Goal: Task Accomplishment & Management: Complete application form

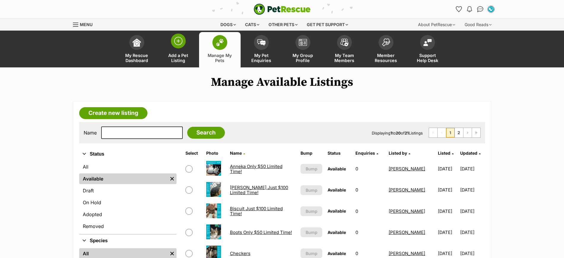
click at [180, 45] on span at bounding box center [178, 41] width 15 height 15
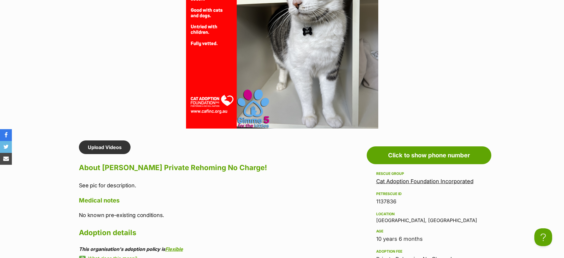
scroll to position [519, 0]
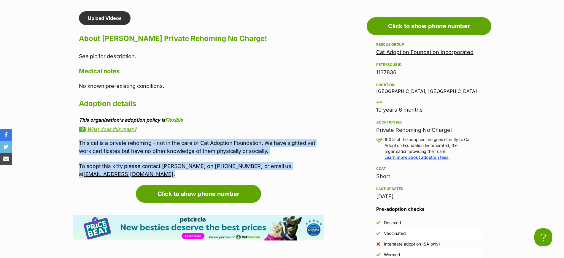
drag, startPoint x: 78, startPoint y: 126, endPoint x: 306, endPoint y: 149, distance: 229.5
click at [306, 149] on div "Upload Videos About Jay Private Rehoming No Charge! See pic for description. Me…" at bounding box center [198, 94] width 251 height 167
copy div "This cat is a private rehoming - not in the care of Cat Adoption Foundation. We…"
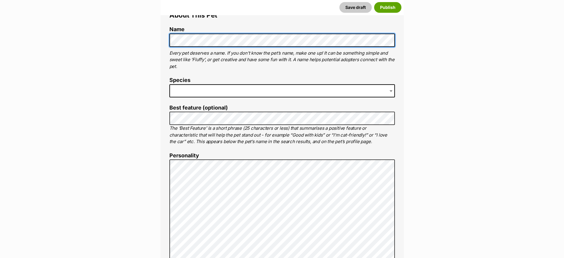
scroll to position [222, 0]
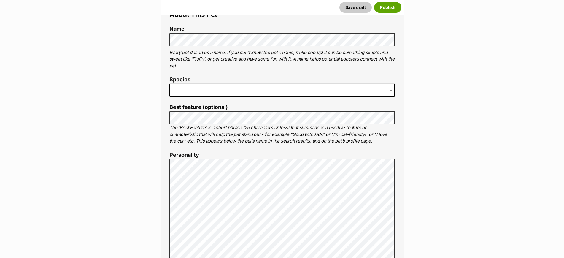
click at [203, 91] on span at bounding box center [281, 90] width 225 height 13
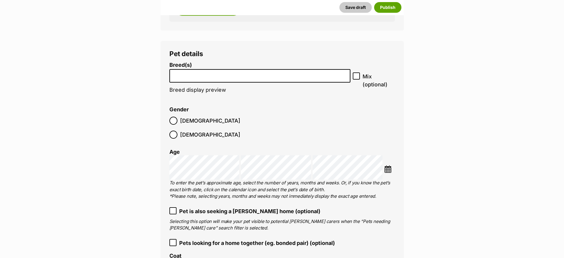
scroll to position [704, 0]
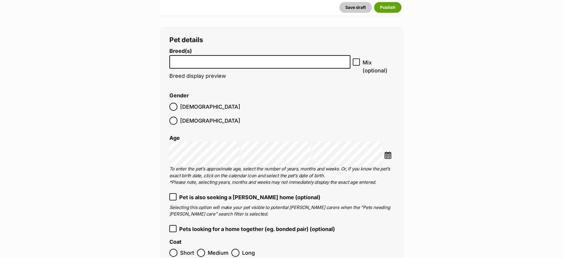
click at [207, 61] on input "search" at bounding box center [259, 60] width 177 height 6
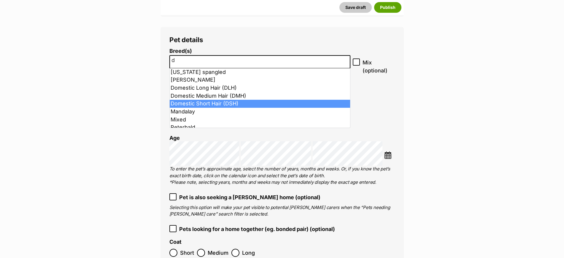
type input "d"
select select "252102"
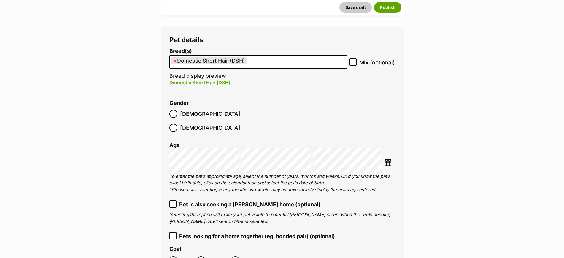
click at [387, 158] on img at bounding box center [387, 161] width 7 height 7
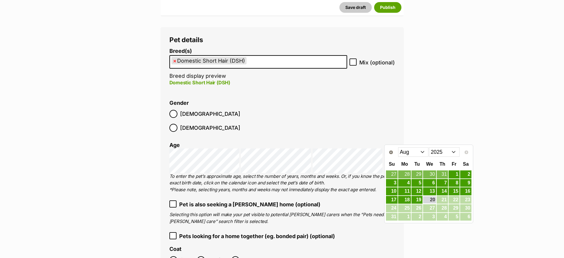
click at [439, 153] on select "2015 2016 2017 2018 2019 2020 2021 2022 2023 2024 2025" at bounding box center [444, 151] width 31 height 9
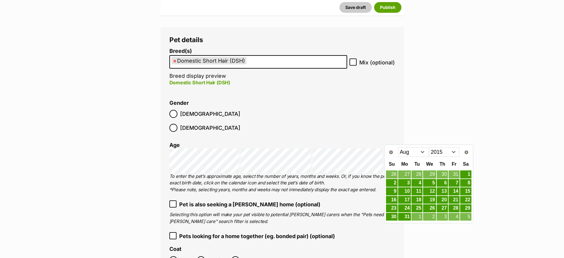
click at [413, 153] on select "Jan Feb Mar Apr May Jun Jul Aug Sep Oct Nov Dec" at bounding box center [413, 151] width 31 height 9
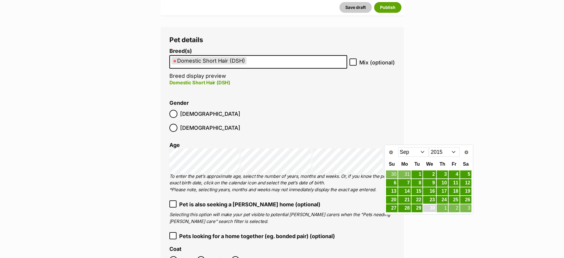
click at [432, 206] on link "30" at bounding box center [429, 207] width 13 height 7
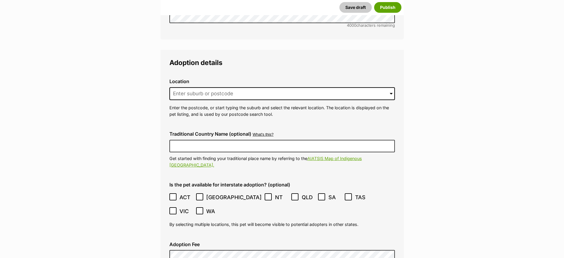
scroll to position [1446, 0]
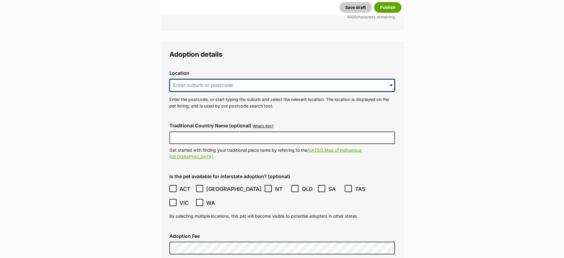
click at [208, 79] on input at bounding box center [281, 85] width 225 height 13
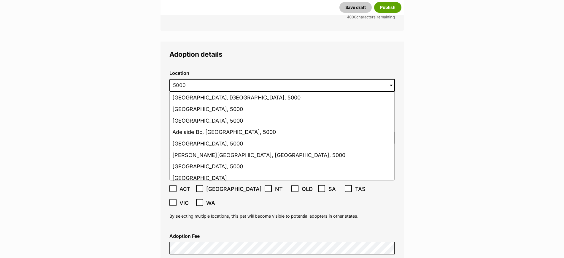
click at [219, 92] on li "Adelaide, South Australia, 5000" at bounding box center [282, 98] width 225 height 12
type input "Adelaide, South Australia, 5000"
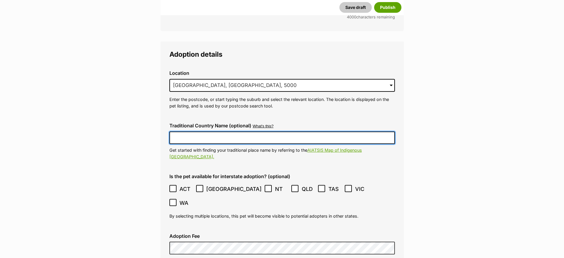
click at [207, 131] on input "Traditional Country Name (optional)" at bounding box center [281, 137] width 225 height 12
type input "Kaurna Country"
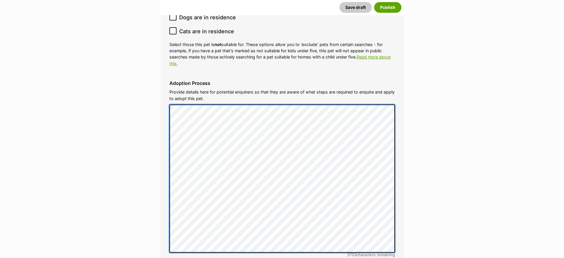
scroll to position [2002, 0]
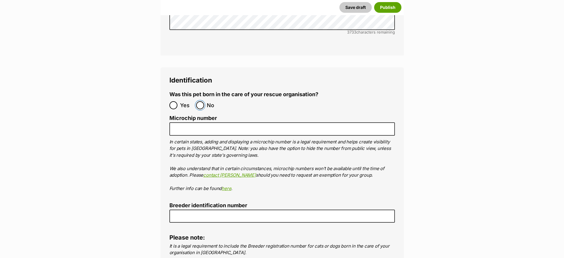
click at [202, 101] on input "No" at bounding box center [200, 105] width 8 height 8
radio input "true"
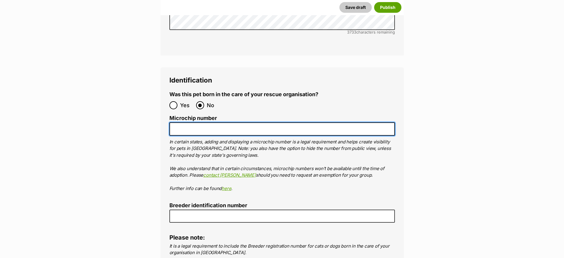
click at [202, 122] on input "Microchip number" at bounding box center [281, 128] width 225 height 13
paste input "953010000120353"
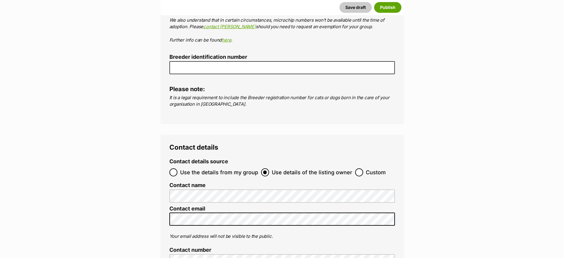
scroll to position [2262, 0]
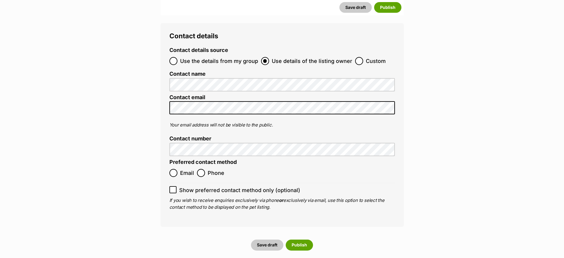
type input "953010000120353"
click at [200, 169] on input "Phone" at bounding box center [201, 173] width 8 height 8
radio input "true"
click at [170, 186] on input "Show preferred contact method only (optional)" at bounding box center [172, 189] width 7 height 7
checkbox input "true"
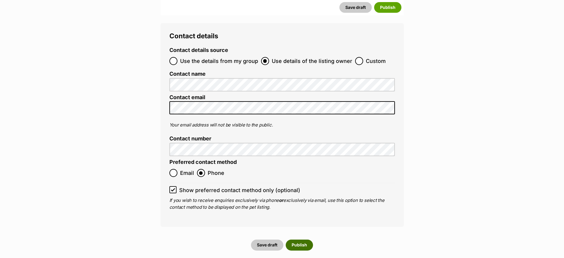
click at [295, 239] on button "Publish" at bounding box center [299, 244] width 27 height 11
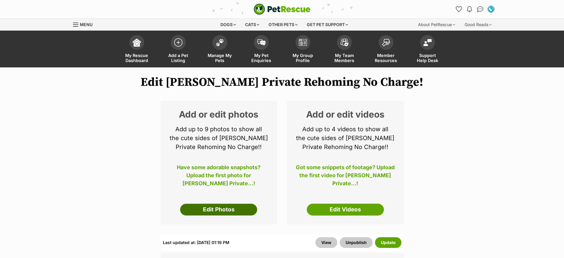
click at [225, 208] on link "Edit Photos" at bounding box center [218, 209] width 77 height 12
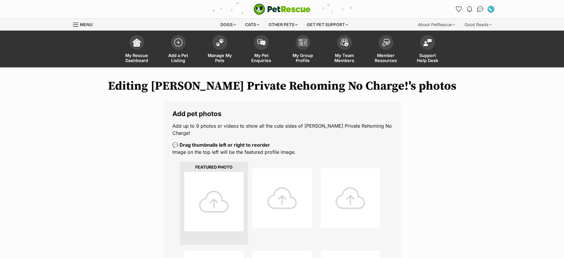
click at [215, 191] on div at bounding box center [213, 201] width 59 height 59
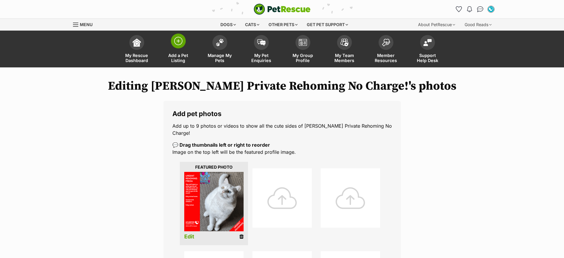
click at [178, 39] on img at bounding box center [178, 41] width 8 height 8
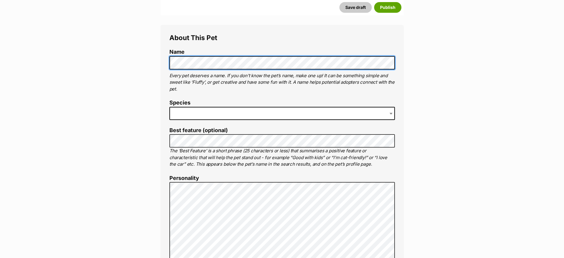
scroll to position [222, 0]
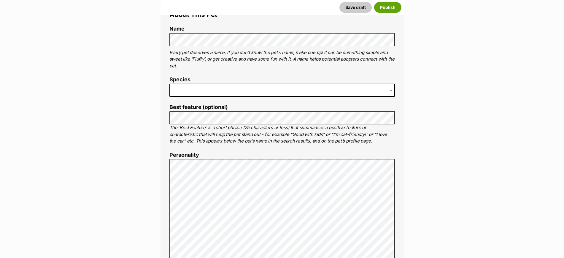
click at [217, 89] on span at bounding box center [281, 90] width 225 height 13
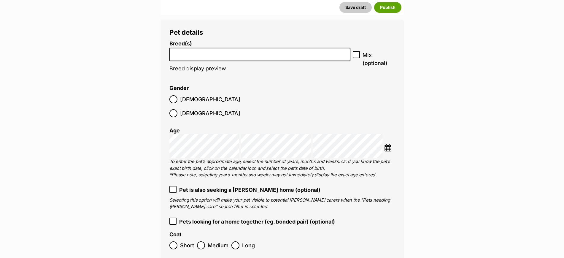
scroll to position [741, 0]
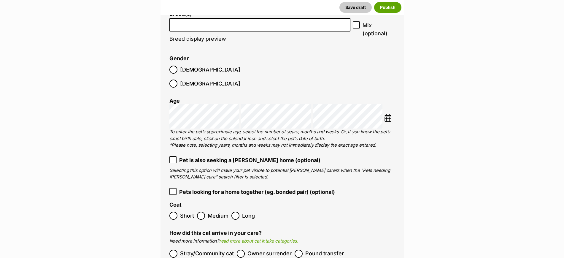
click at [209, 21] on input "search" at bounding box center [259, 23] width 177 height 6
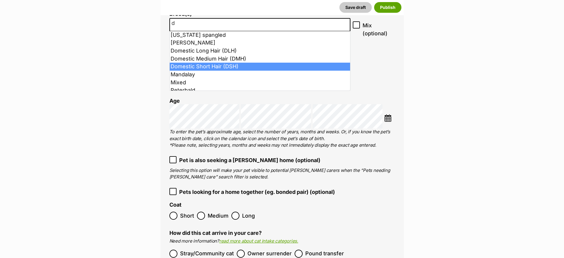
type input "d"
select select "252102"
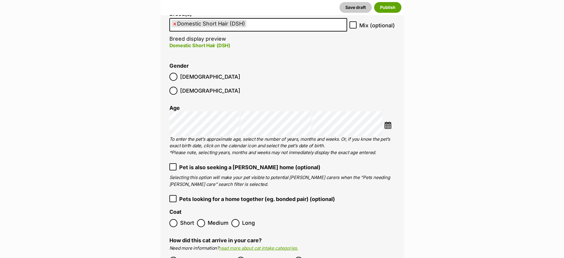
click at [390, 121] on img at bounding box center [387, 124] width 7 height 7
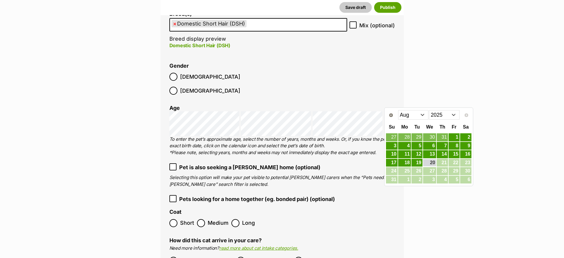
click at [441, 113] on select "2015 2016 2017 2018 2019 2020 2021 2022 2023 2024 2025" at bounding box center [444, 114] width 31 height 9
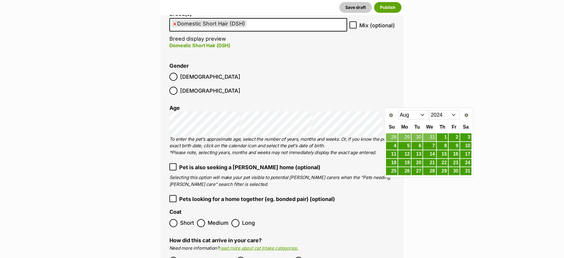
click at [408, 115] on select "Jan Feb Mar Apr May Jun Jul Aug Sep Oct Nov Dec" at bounding box center [413, 114] width 31 height 9
click at [412, 110] on select "Jan Feb Mar Apr May Jun Jul Aug Sep Oct Nov Dec" at bounding box center [413, 114] width 31 height 9
click at [466, 154] on link "18" at bounding box center [465, 153] width 11 height 7
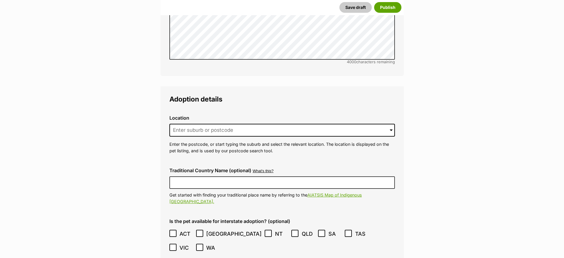
scroll to position [1372, 0]
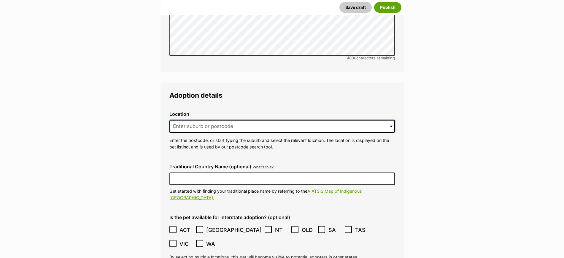
click at [224, 120] on input at bounding box center [281, 126] width 225 height 13
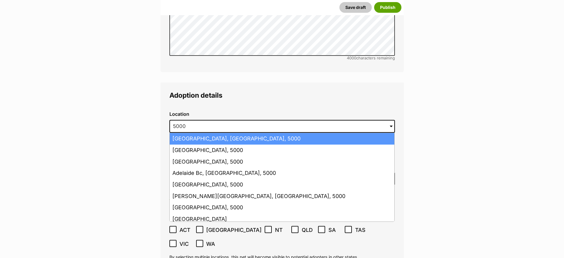
click at [224, 133] on li "Adelaide, South Australia, 5000" at bounding box center [282, 139] width 225 height 12
type input "Adelaide, South Australia, 5000"
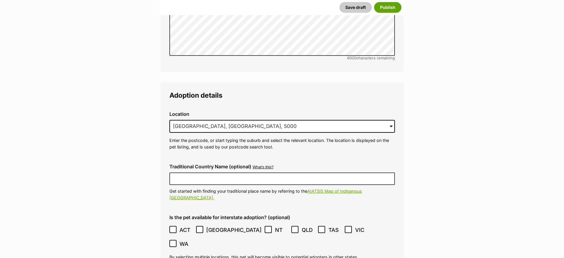
click at [217, 159] on div "Traditional Country Name (optional) What's this? We recognise that Australia al…" at bounding box center [282, 182] width 235 height 46
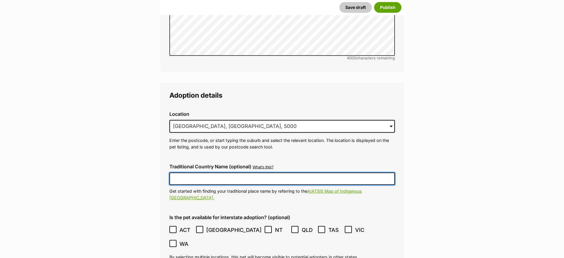
click at [216, 172] on input "Traditional Country Name (optional)" at bounding box center [281, 178] width 225 height 12
type input "Kaurna Country"
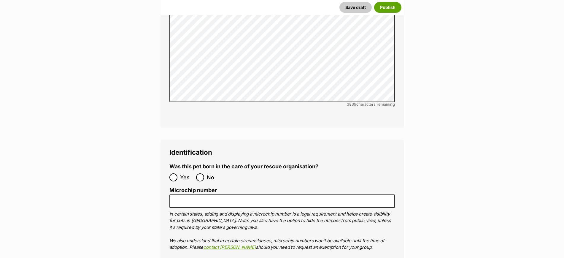
scroll to position [1928, 0]
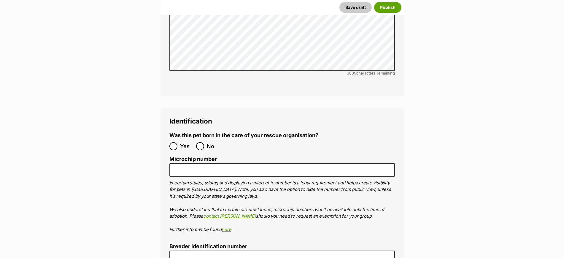
click at [205, 142] on label "No" at bounding box center [208, 146] width 24 height 8
click at [204, 142] on input "No" at bounding box center [200, 146] width 8 height 8
radio input "true"
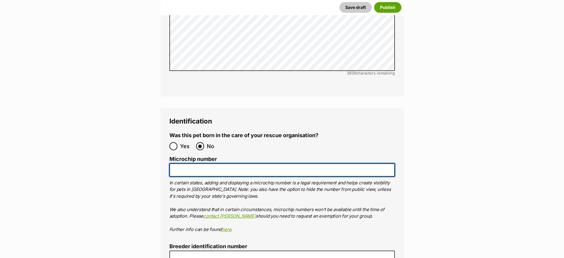
click at [206, 163] on input "Microchip number" at bounding box center [281, 169] width 225 height 13
paste input "978142000340287"
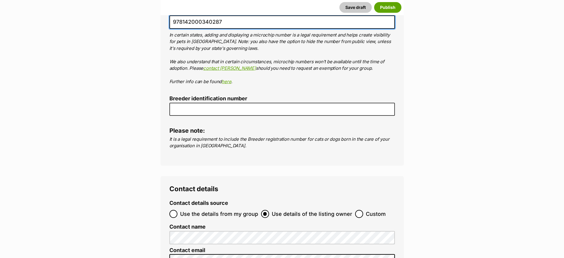
scroll to position [2299, 0]
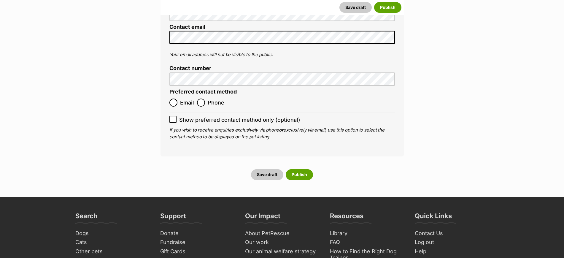
type input "978142000340287"
click at [200, 98] on input "Phone" at bounding box center [201, 102] width 8 height 8
radio input "true"
click at [170, 116] on input "Show preferred contact method only (optional)" at bounding box center [172, 119] width 7 height 7
checkbox input "true"
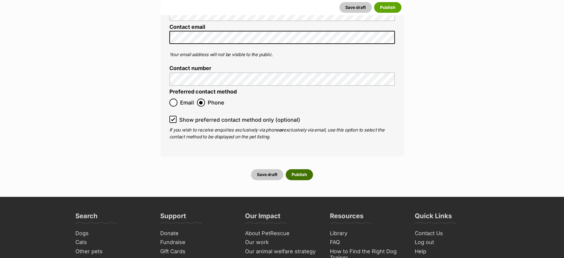
click at [306, 169] on button "Publish" at bounding box center [299, 174] width 27 height 11
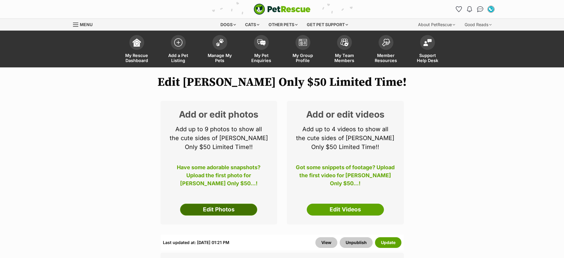
click at [216, 209] on link "Edit Photos" at bounding box center [218, 209] width 77 height 12
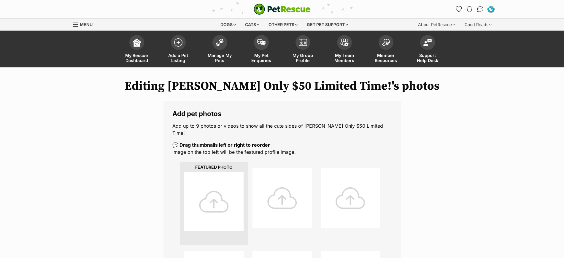
click at [219, 194] on div at bounding box center [213, 201] width 59 height 59
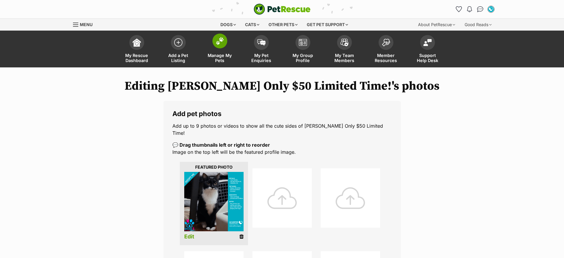
click at [221, 43] on img at bounding box center [220, 41] width 8 height 8
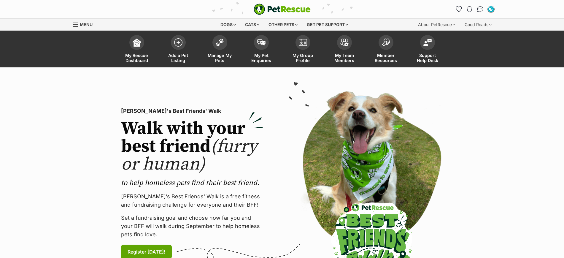
click at [220, 41] on img at bounding box center [220, 43] width 8 height 8
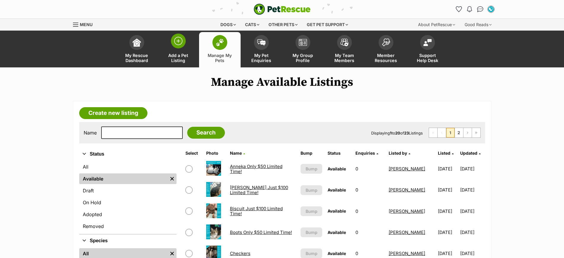
click at [179, 40] on img at bounding box center [178, 41] width 8 height 8
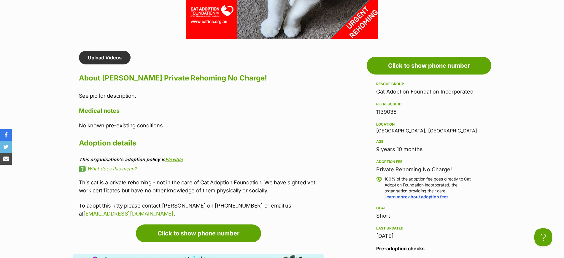
scroll to position [519, 0]
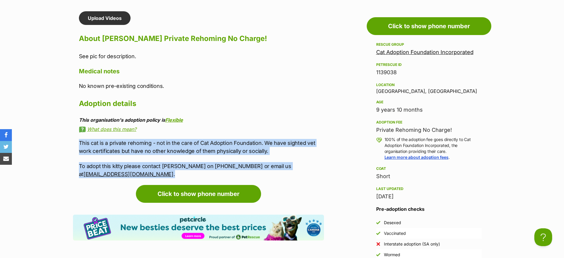
drag, startPoint x: 79, startPoint y: 129, endPoint x: 310, endPoint y: 154, distance: 232.5
click at [310, 154] on div "This cat is a private rehoming - not in the care of Cat Adoption Foundation. We…" at bounding box center [201, 158] width 245 height 39
copy div "This cat is a private rehoming - not in the care of Cat Adoption Foundation. We…"
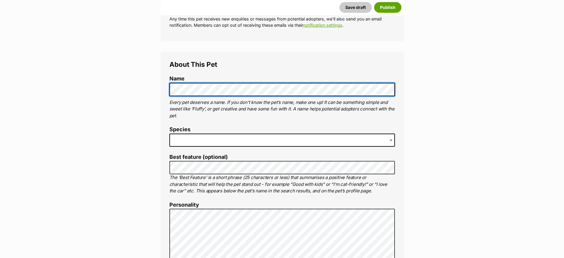
scroll to position [185, 0]
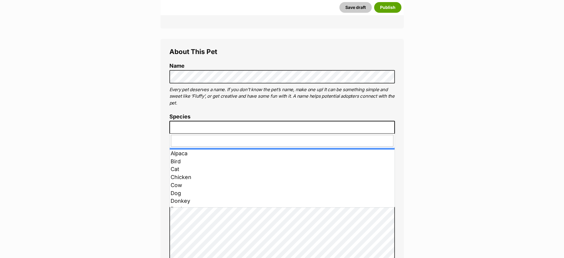
click at [194, 126] on span at bounding box center [281, 127] width 225 height 13
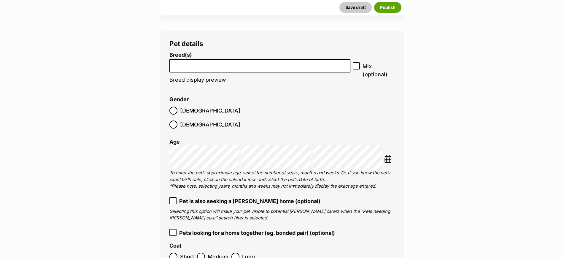
scroll to position [704, 0]
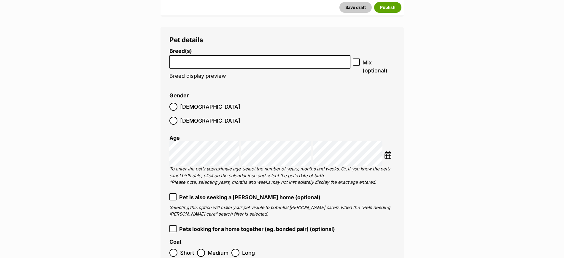
click at [212, 60] on input "search" at bounding box center [259, 60] width 177 height 6
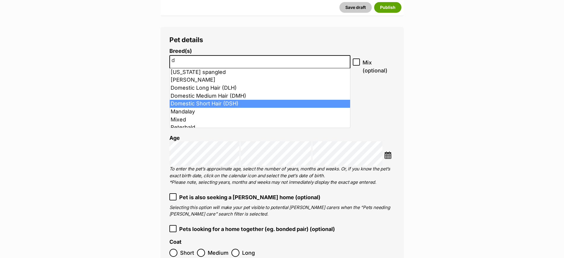
type input "d"
select select "252102"
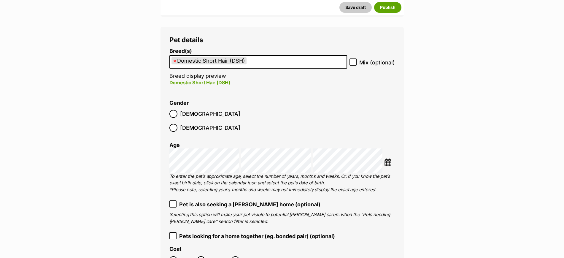
click at [386, 158] on img at bounding box center [387, 161] width 7 height 7
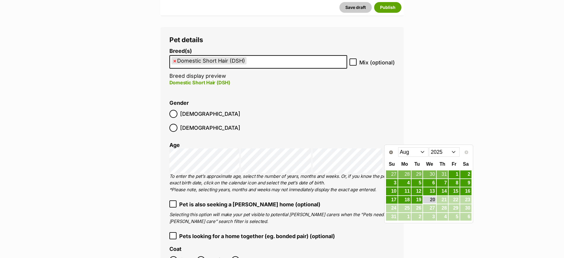
click at [445, 152] on select "2015 2016 2017 2018 2019 2020 2021 2022 2023 2024 2025" at bounding box center [444, 151] width 31 height 9
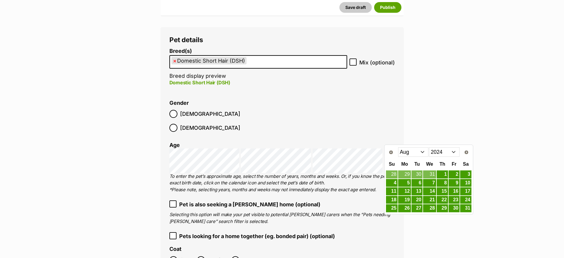
click at [415, 150] on select "Jan Feb Mar Apr May Jun [DATE] Aug Sep Oct Nov Dec" at bounding box center [413, 151] width 31 height 9
click at [407, 172] on link "1" at bounding box center [404, 174] width 13 height 7
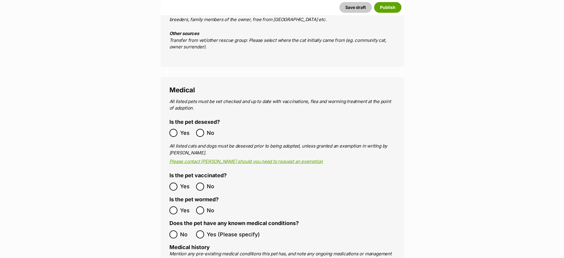
scroll to position [1038, 0]
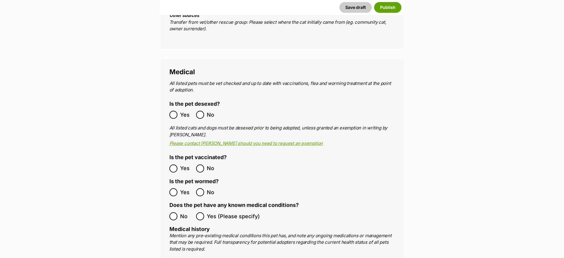
click at [179, 164] on label "Yes" at bounding box center [181, 168] width 24 height 8
click at [178, 188] on label "Yes" at bounding box center [181, 192] width 24 height 8
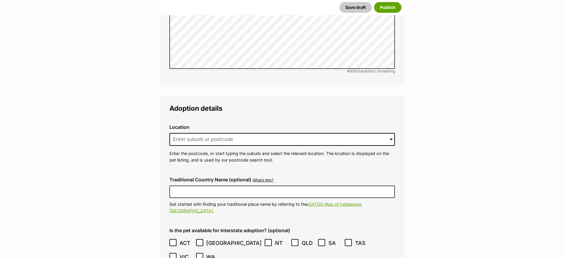
scroll to position [1372, 0]
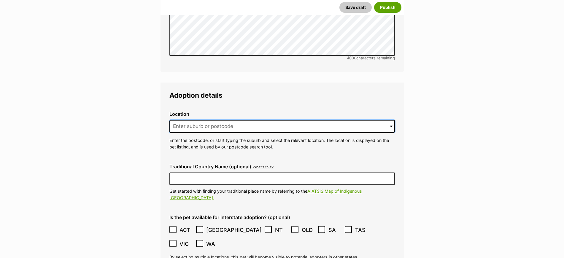
click at [214, 120] on input at bounding box center [281, 126] width 225 height 13
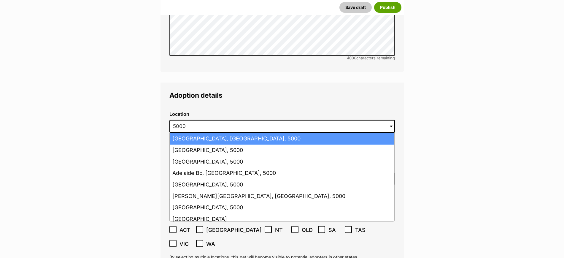
click at [229, 133] on li "[GEOGRAPHIC_DATA], [GEOGRAPHIC_DATA], 5000" at bounding box center [282, 139] width 225 height 12
type input "[GEOGRAPHIC_DATA], [GEOGRAPHIC_DATA], 5000"
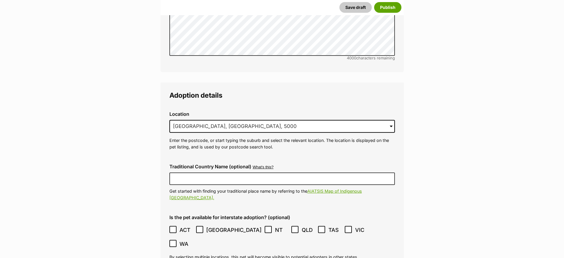
click at [226, 159] on div "Traditional Country Name (optional) What's this? We recognise that Australia al…" at bounding box center [282, 182] width 235 height 46
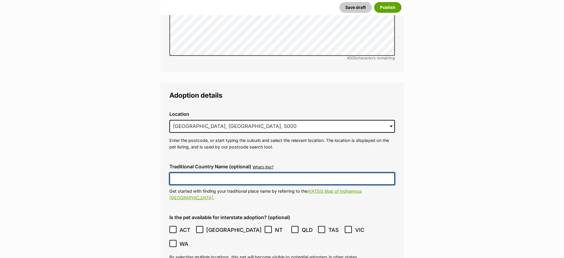
click at [227, 172] on input "Traditional Country Name (optional)" at bounding box center [281, 178] width 225 height 12
type input "Kaurna Country"
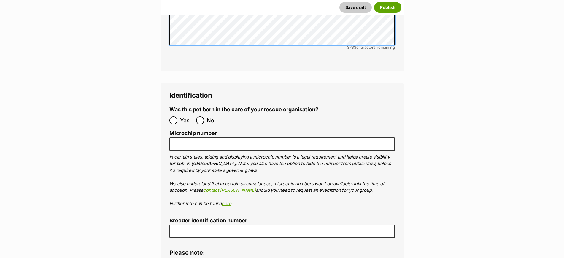
scroll to position [1965, 0]
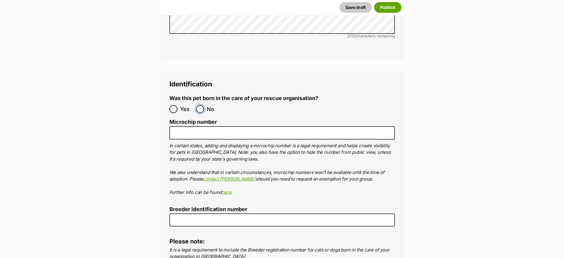
click at [202, 105] on input "No" at bounding box center [200, 109] width 8 height 8
radio input "true"
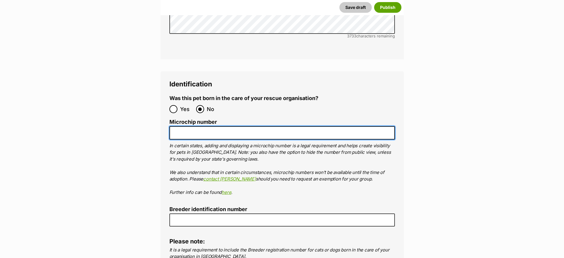
click at [193, 126] on input "Microchip number" at bounding box center [281, 132] width 225 height 13
paste input "956000017539107"
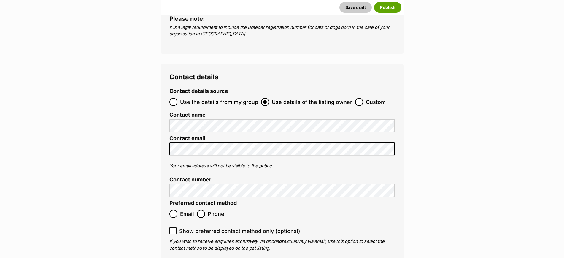
scroll to position [2336, 0]
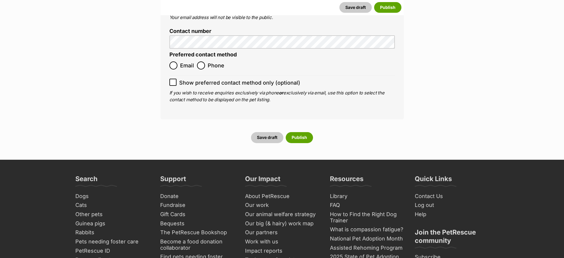
type input "956000017539107"
click at [199, 61] on input "Phone" at bounding box center [201, 65] width 8 height 8
radio input "true"
click at [171, 80] on icon at bounding box center [173, 82] width 4 height 4
click at [171, 79] on input "Show preferred contact method only (optional)" at bounding box center [172, 82] width 7 height 7
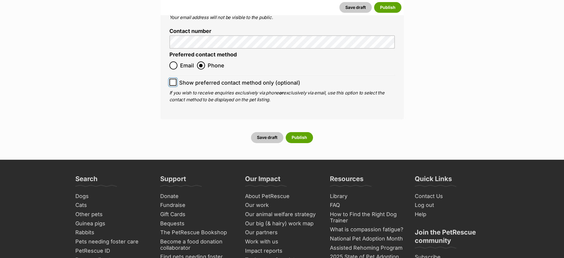
checkbox input "true"
click at [294, 132] on button "Publish" at bounding box center [299, 137] width 27 height 11
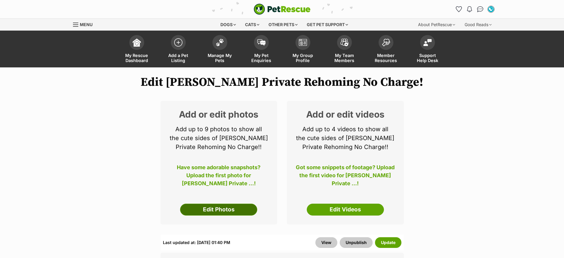
click at [219, 211] on link "Edit Photos" at bounding box center [218, 209] width 77 height 12
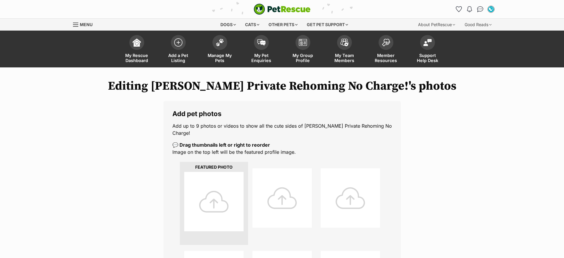
click at [213, 192] on div at bounding box center [213, 201] width 59 height 59
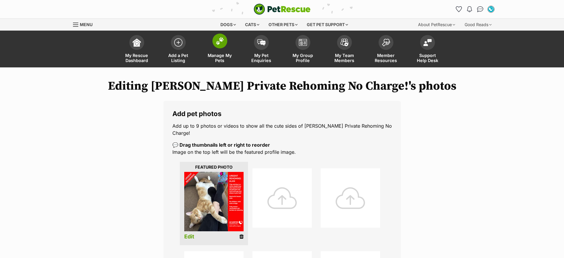
click at [222, 42] on img at bounding box center [220, 41] width 8 height 8
